Goal: Check status: Check status

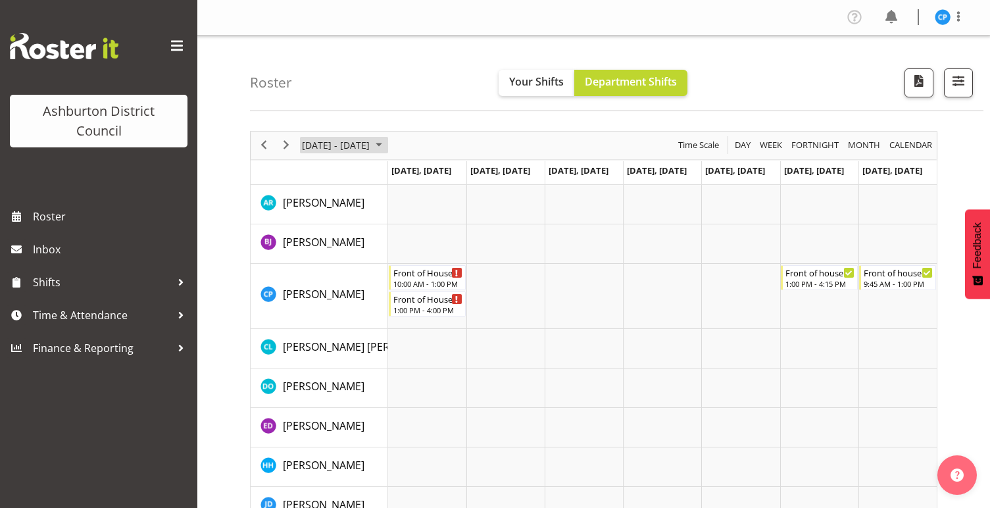
click at [370, 143] on span "[DATE] - [DATE]" at bounding box center [336, 145] width 70 height 16
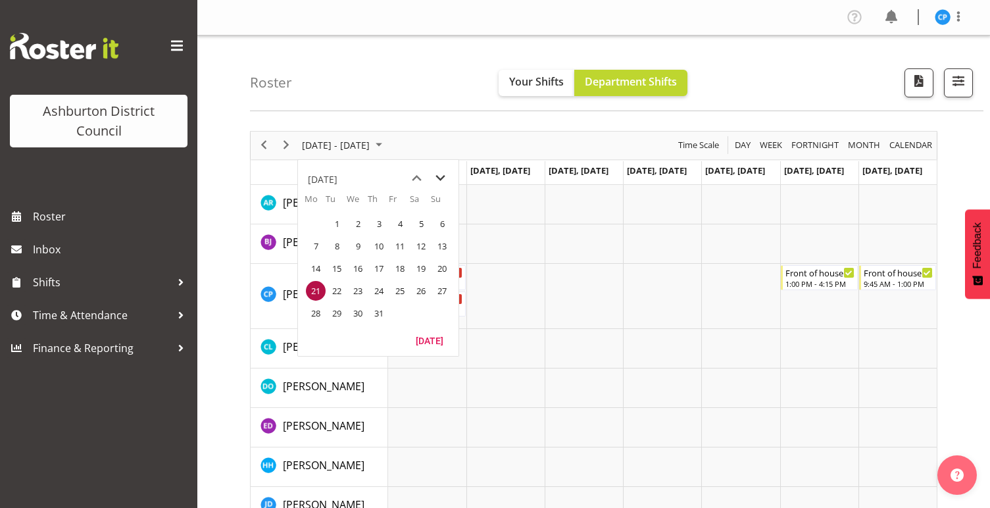
click at [441, 176] on span "next month" at bounding box center [440, 178] width 23 height 24
click at [442, 176] on span "next month" at bounding box center [440, 178] width 23 height 24
click at [361, 223] on span "1" at bounding box center [358, 224] width 20 height 20
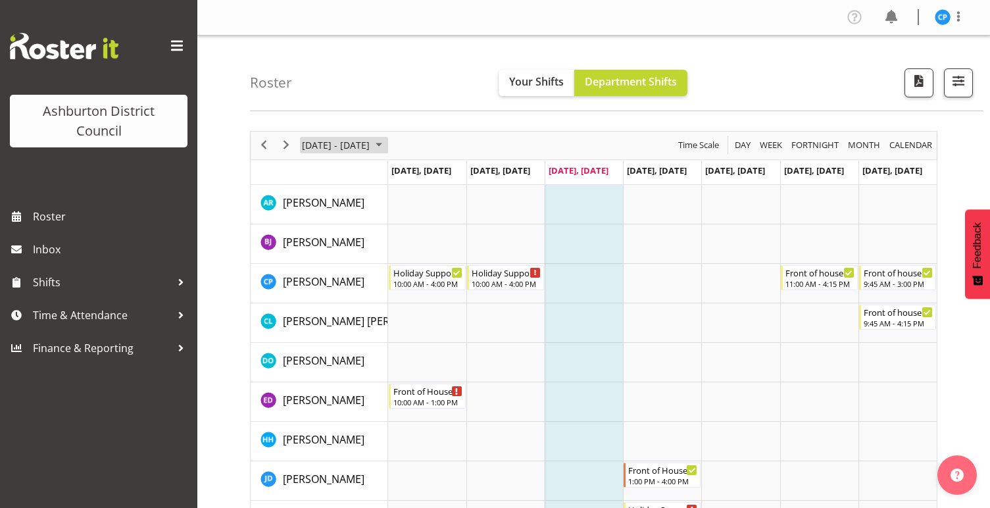
click at [387, 139] on span "October 2025" at bounding box center [379, 145] width 16 height 16
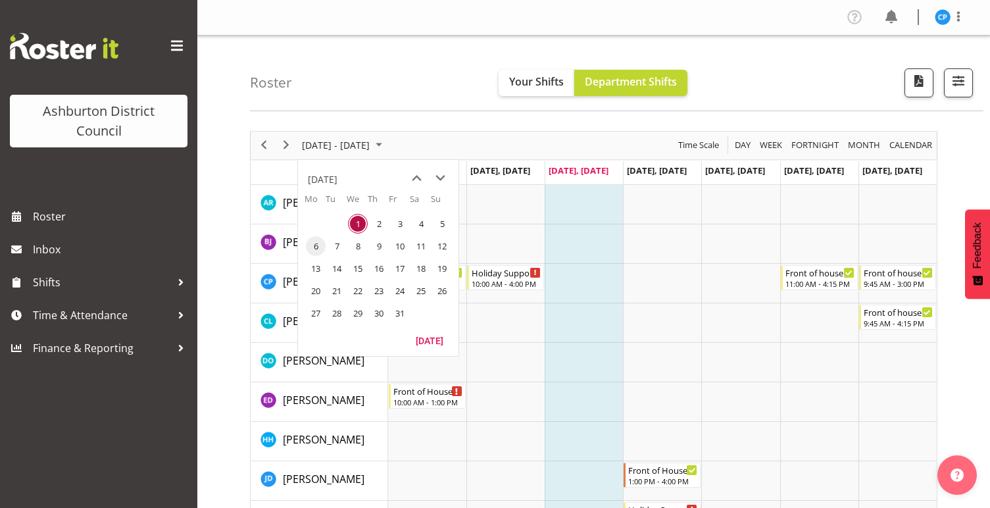
click at [314, 246] on span "6" at bounding box center [316, 246] width 20 height 20
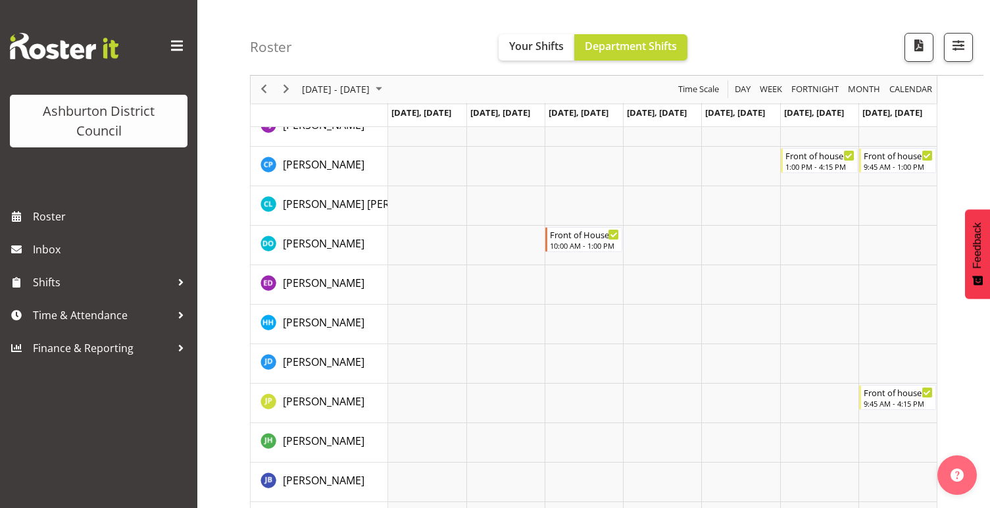
scroll to position [91, 0]
